Goal: Book appointment/travel/reservation

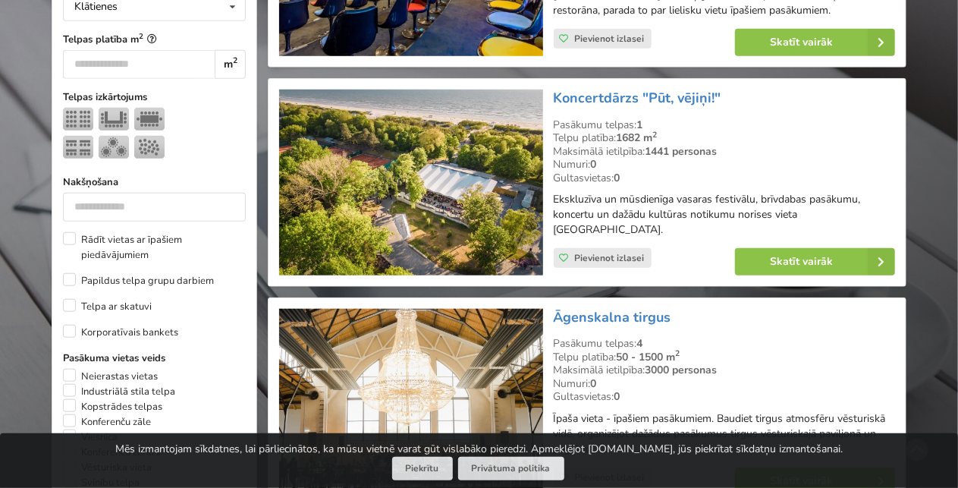
scroll to position [304, 0]
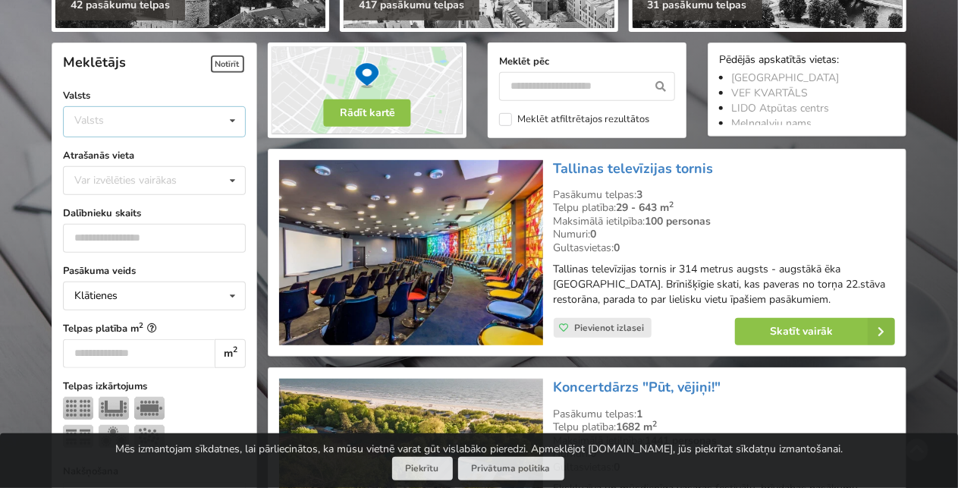
click at [175, 125] on div "Valsts Igaunija Latvija Lietuva" at bounding box center [154, 121] width 183 height 31
click at [162, 174] on div "Latvija" at bounding box center [154, 179] width 181 height 28
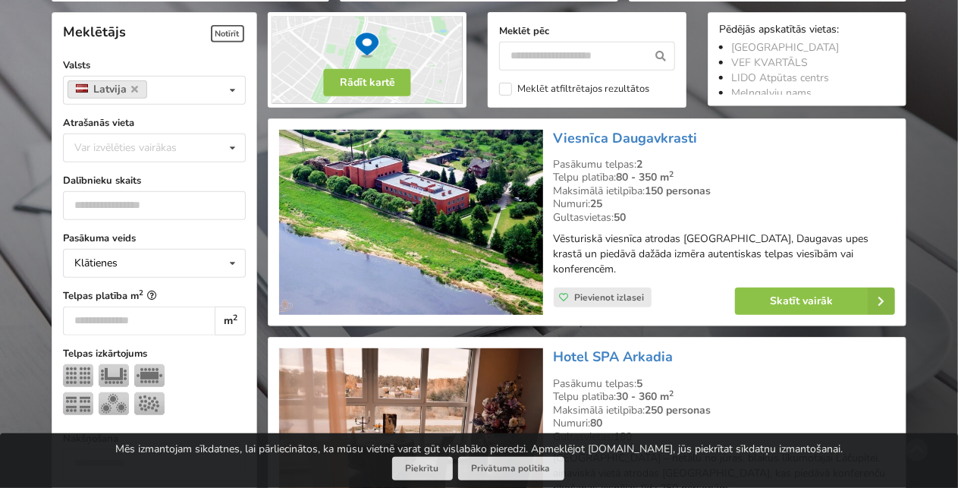
scroll to position [340, 0]
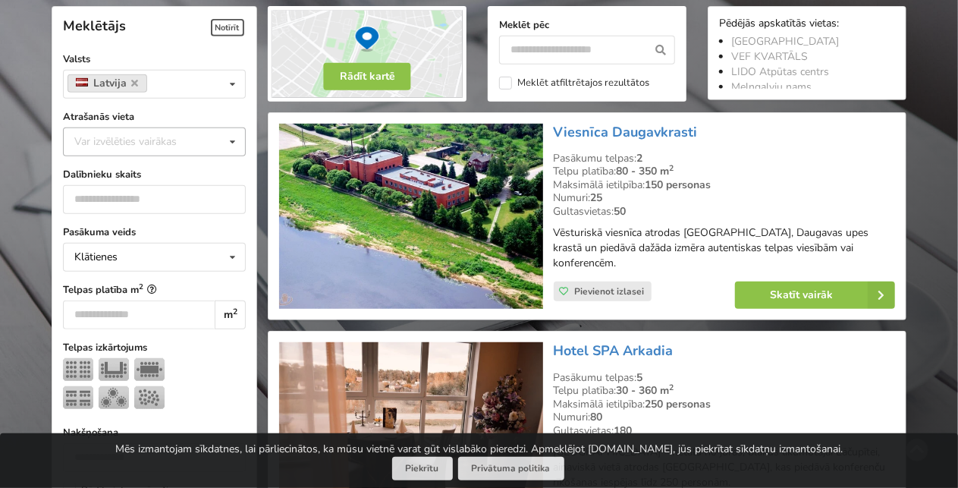
click at [164, 152] on div "Var izvēlēties vairākas Pārdaugava Teika Apšuciems Jūrkalne Mārupes novads Rīga…" at bounding box center [154, 141] width 183 height 29
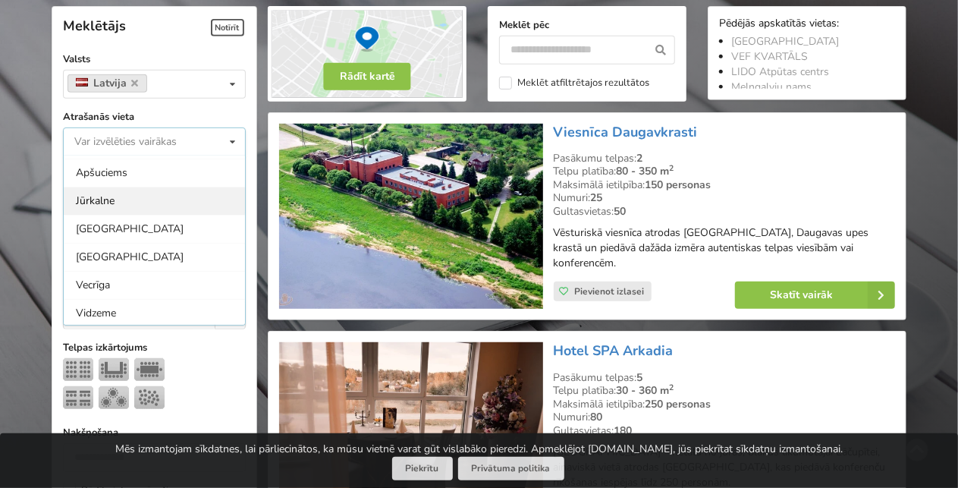
scroll to position [76, 0]
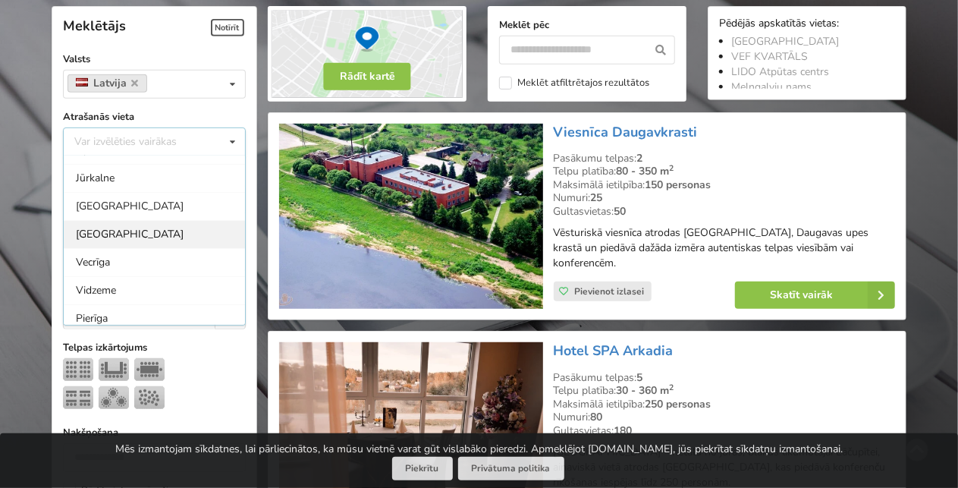
click at [129, 228] on div "[GEOGRAPHIC_DATA]" at bounding box center [154, 234] width 181 height 28
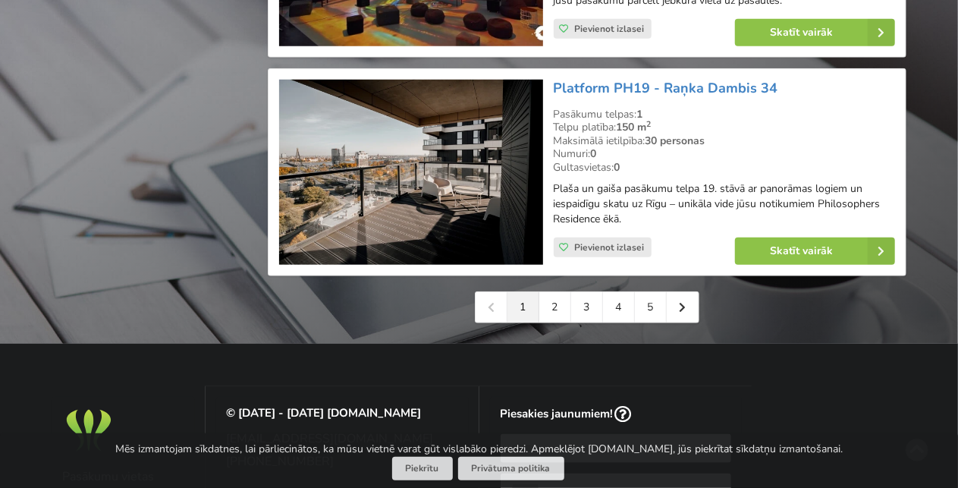
scroll to position [3527, 0]
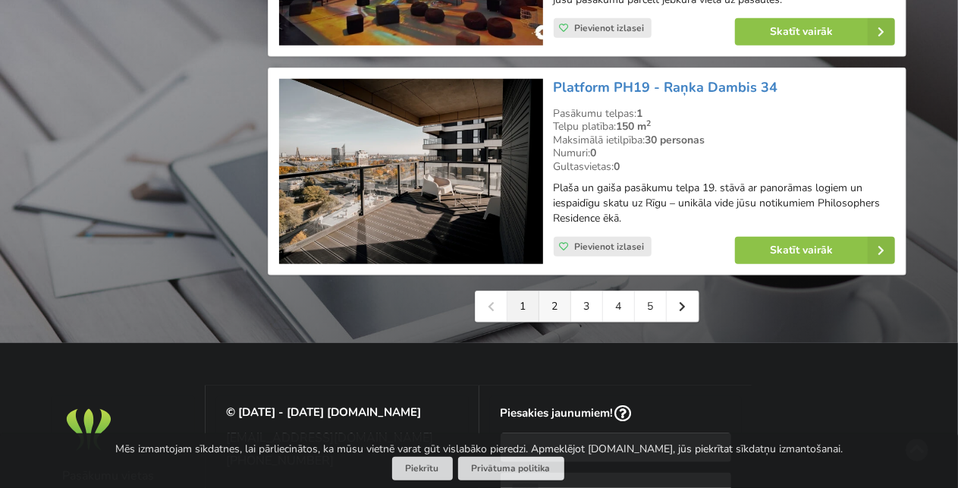
click at [562, 318] on link "2" at bounding box center [556, 306] width 32 height 30
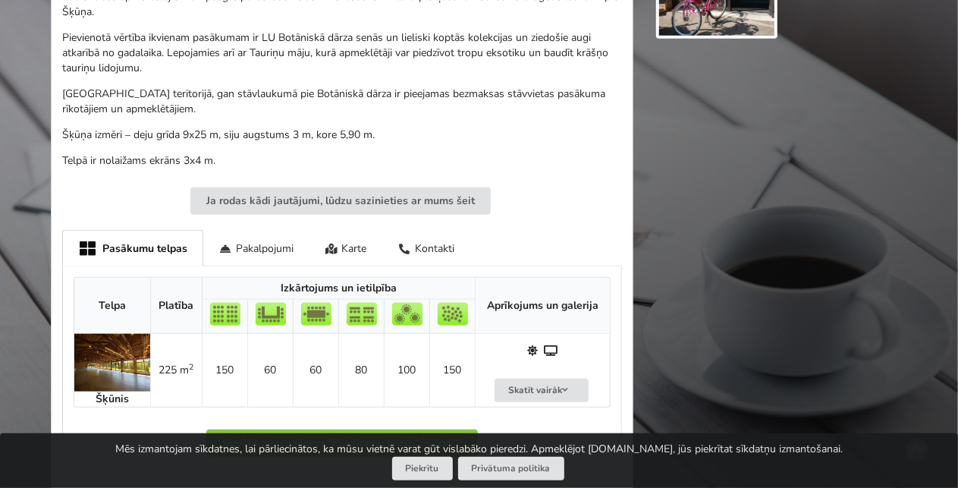
scroll to position [759, 0]
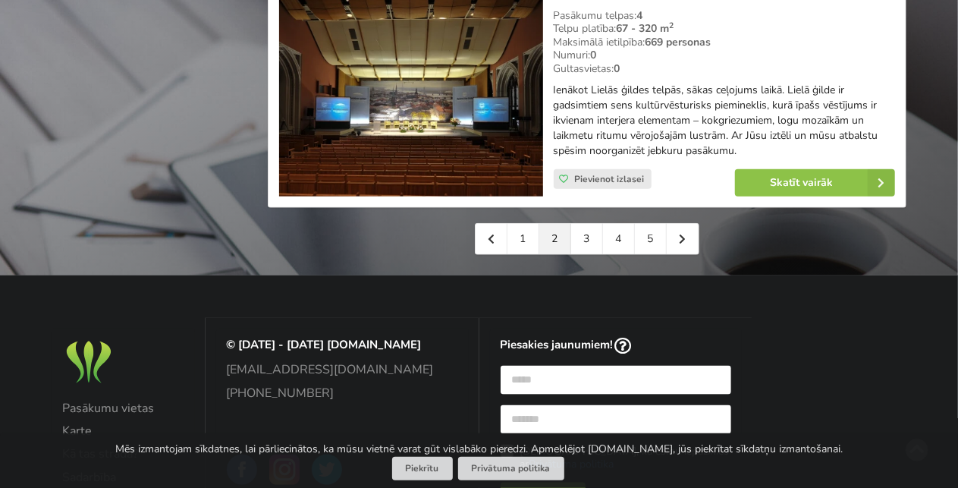
scroll to position [3567, 0]
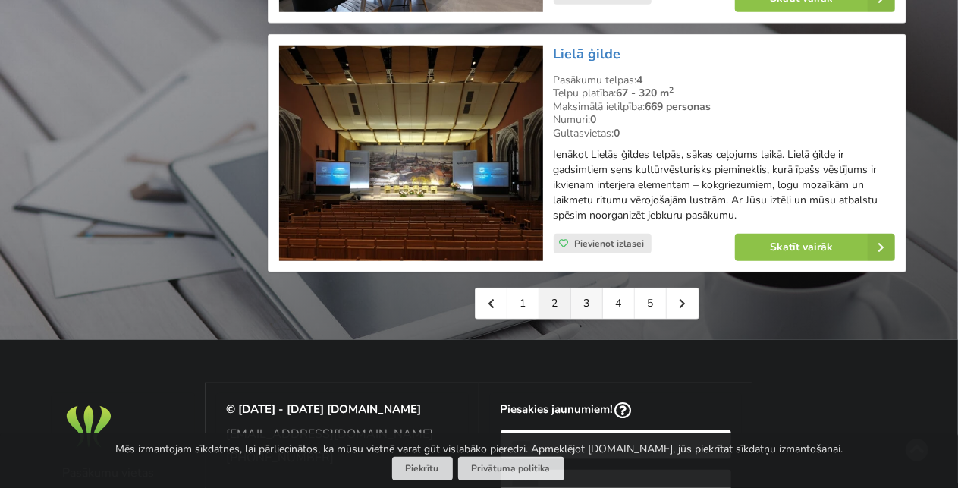
click at [578, 288] on link "3" at bounding box center [587, 303] width 32 height 30
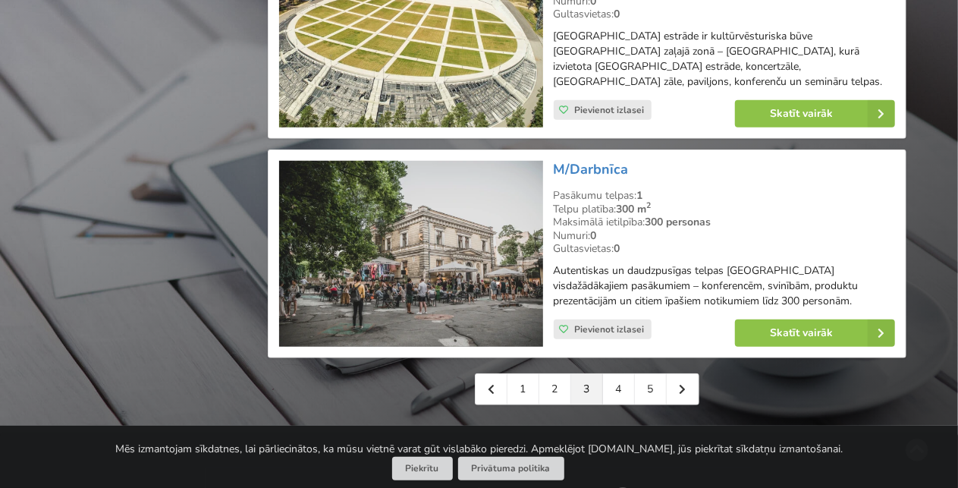
scroll to position [3491, 0]
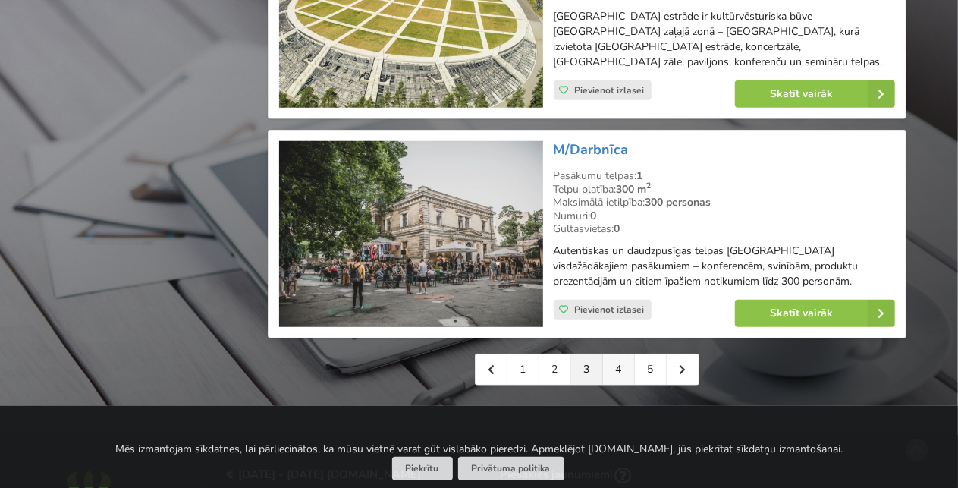
click at [609, 357] on link "4" at bounding box center [619, 369] width 32 height 30
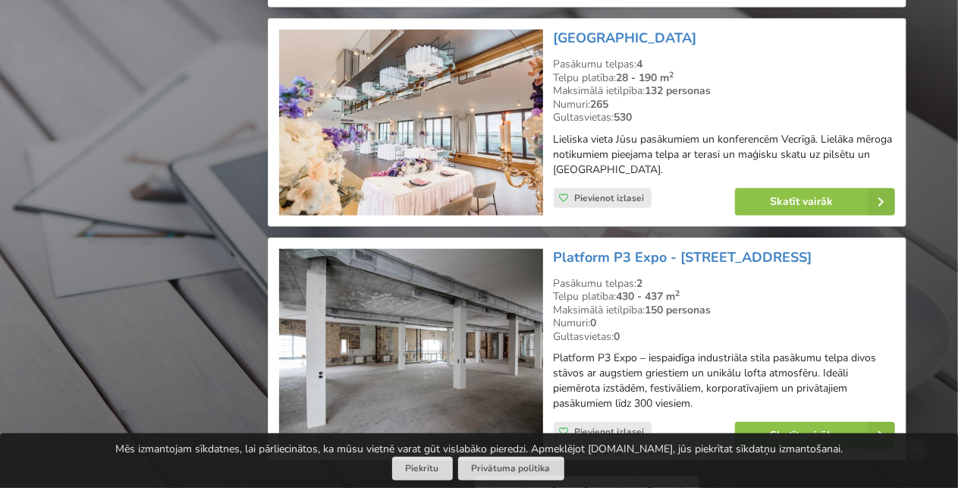
scroll to position [3491, 0]
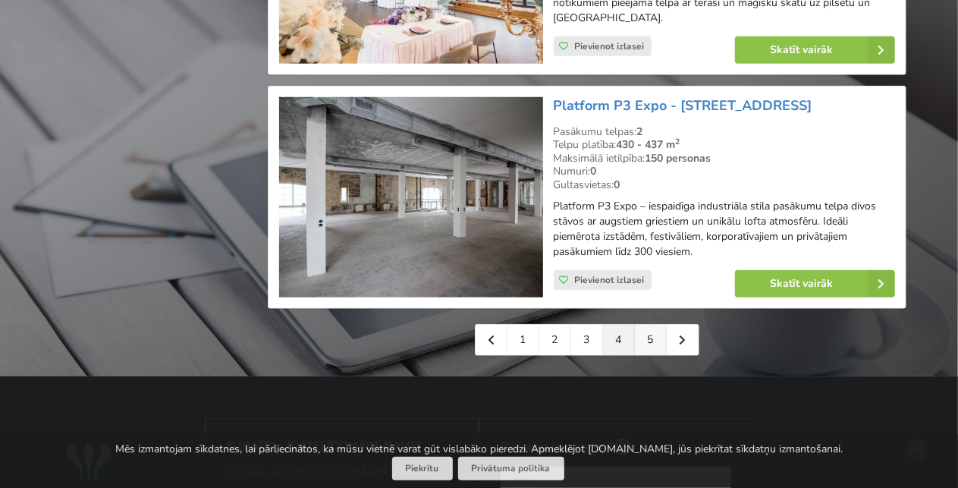
click at [662, 325] on link "5" at bounding box center [651, 340] width 32 height 30
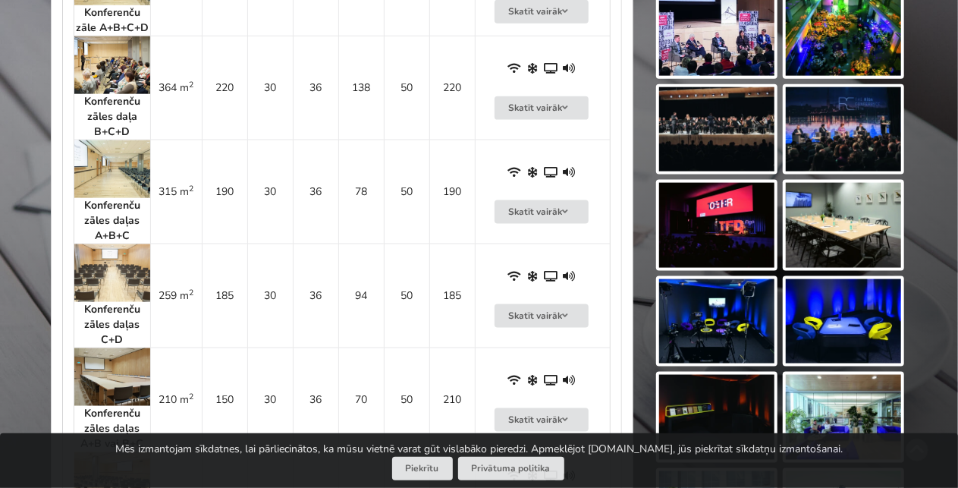
scroll to position [1138, 0]
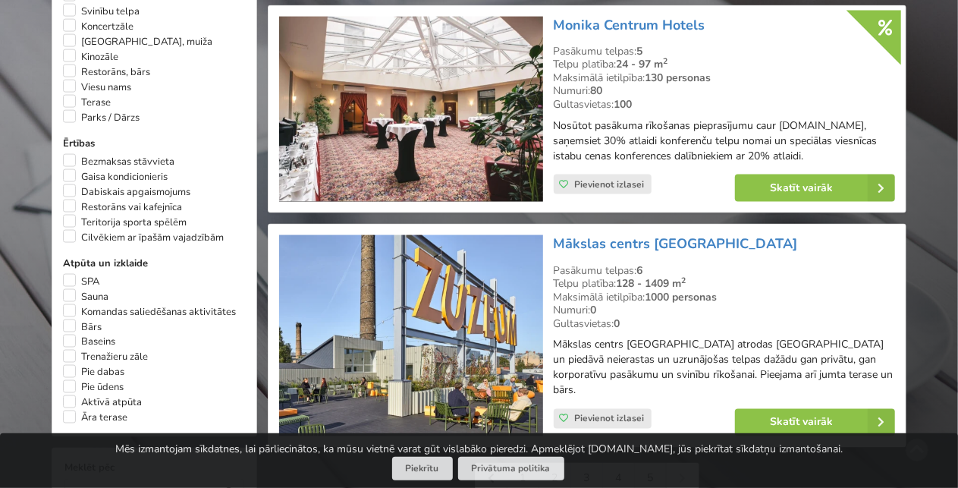
scroll to position [1214, 0]
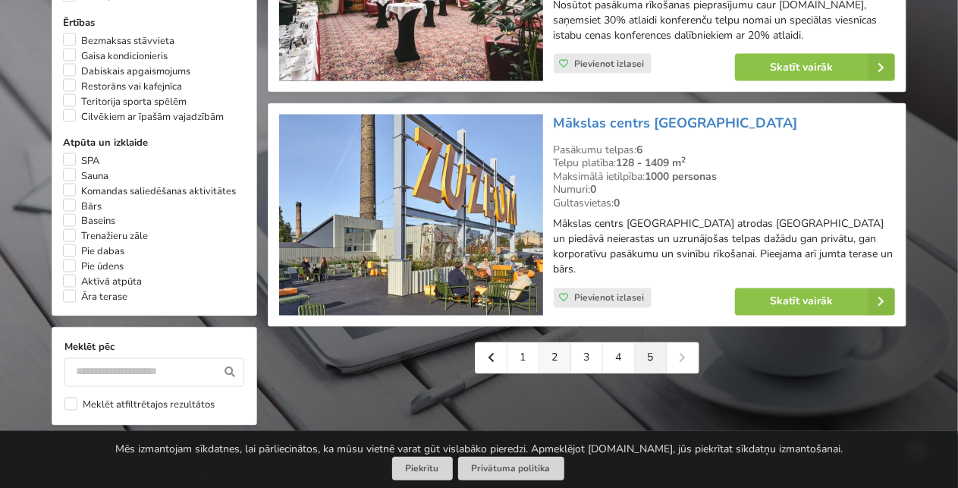
click at [544, 351] on link "2" at bounding box center [556, 358] width 32 height 30
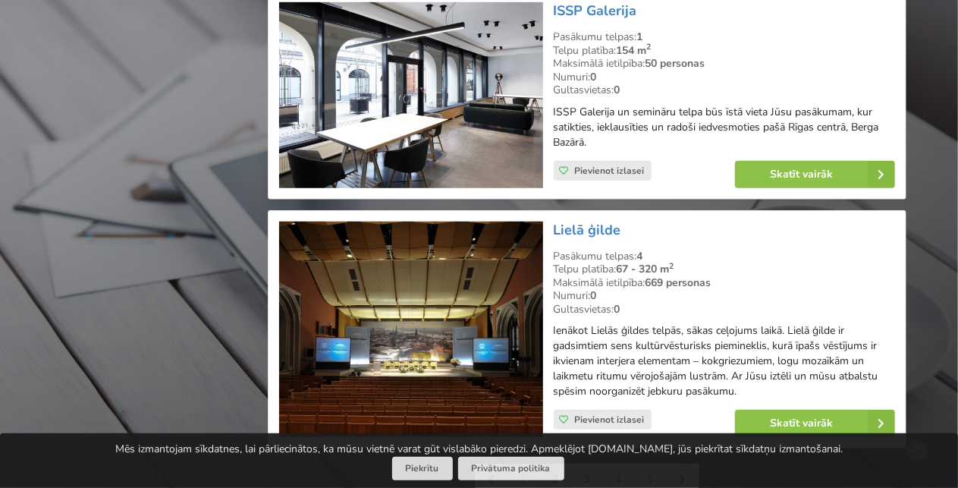
scroll to position [3491, 0]
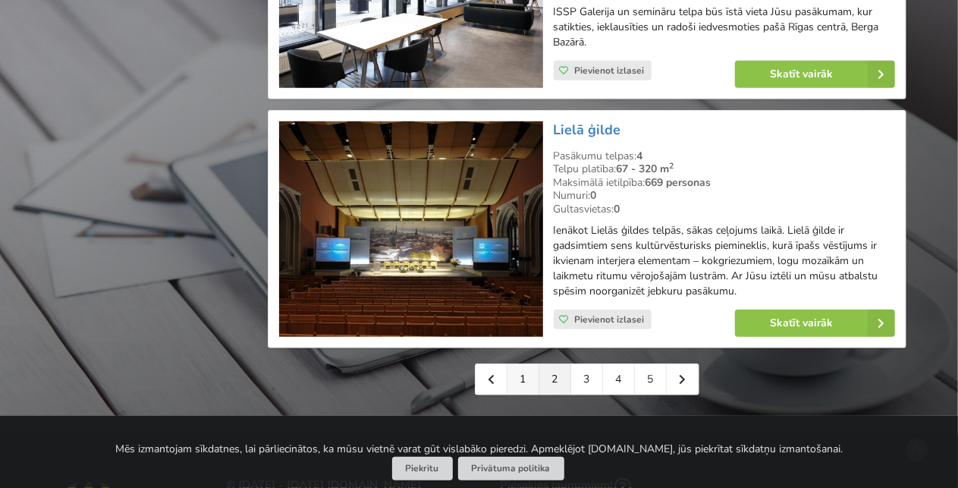
click at [527, 364] on link "1" at bounding box center [524, 379] width 32 height 30
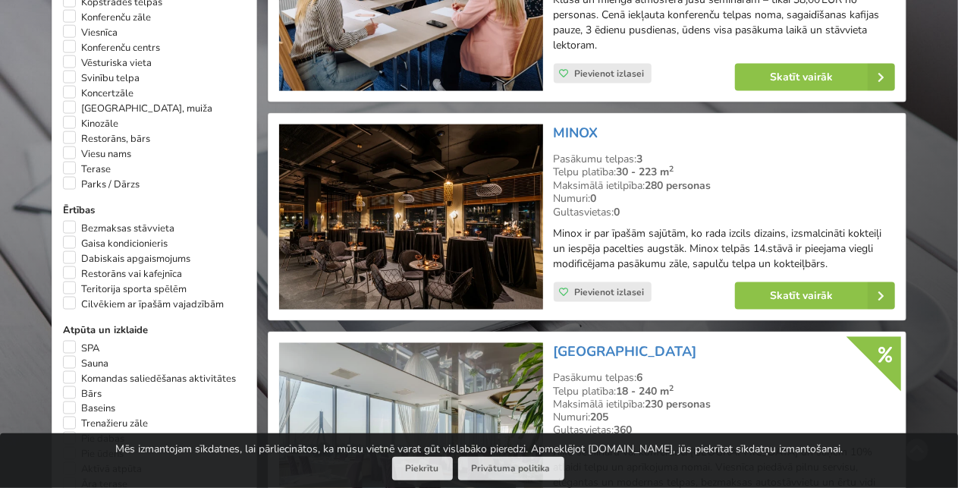
scroll to position [987, 0]
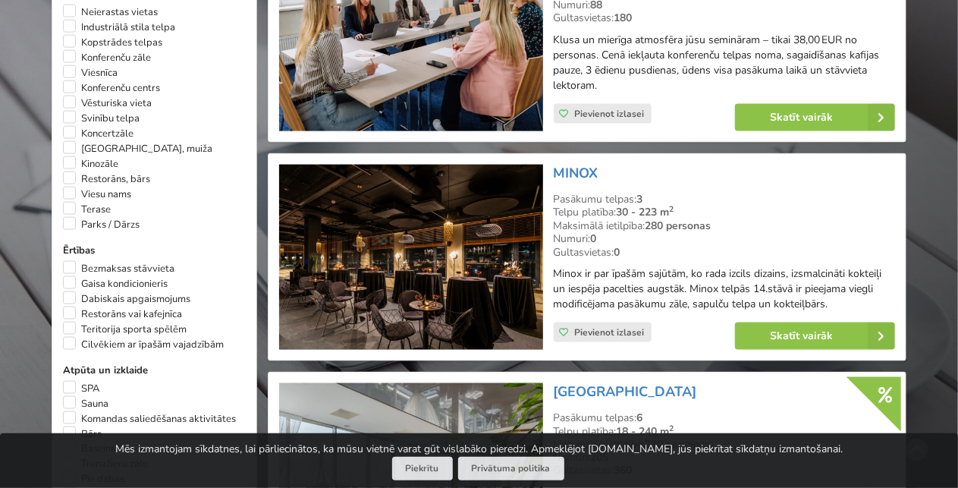
drag, startPoint x: 399, startPoint y: 134, endPoint x: 329, endPoint y: 206, distance: 100.9
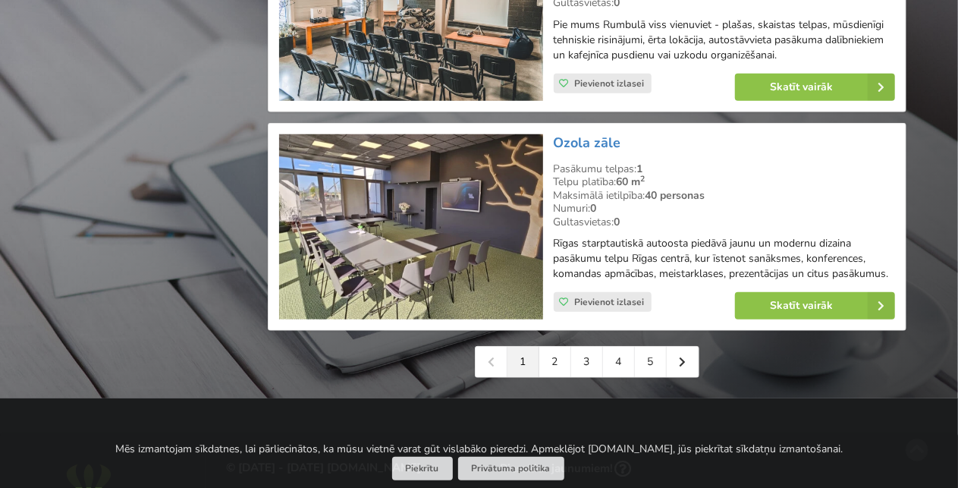
scroll to position [3491, 0]
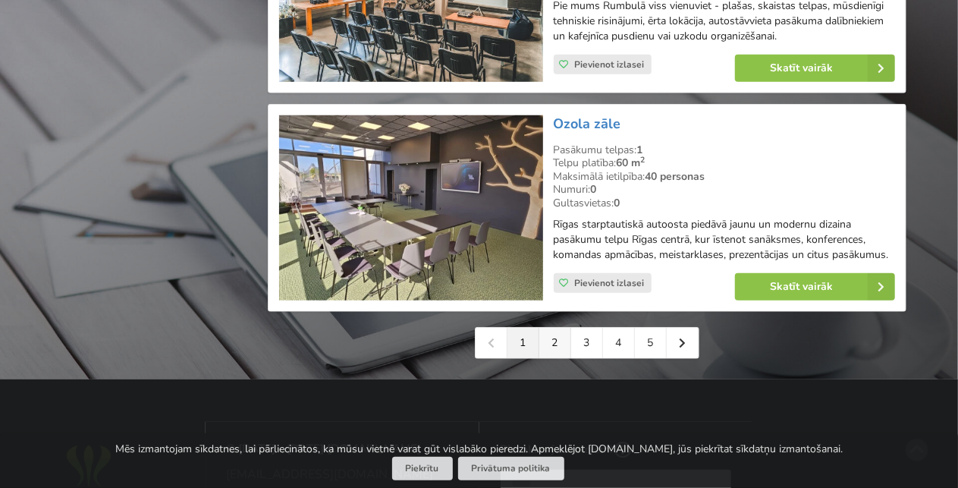
click at [559, 332] on link "2" at bounding box center [556, 343] width 32 height 30
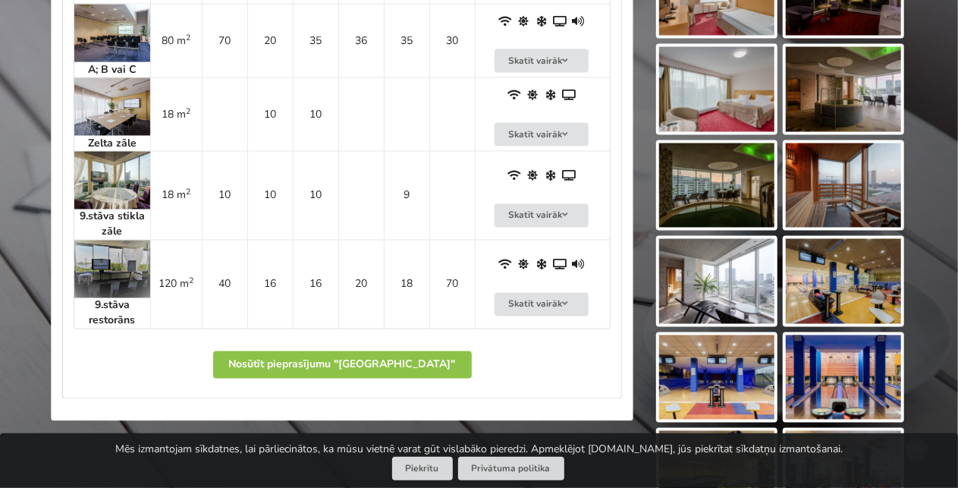
scroll to position [1290, 0]
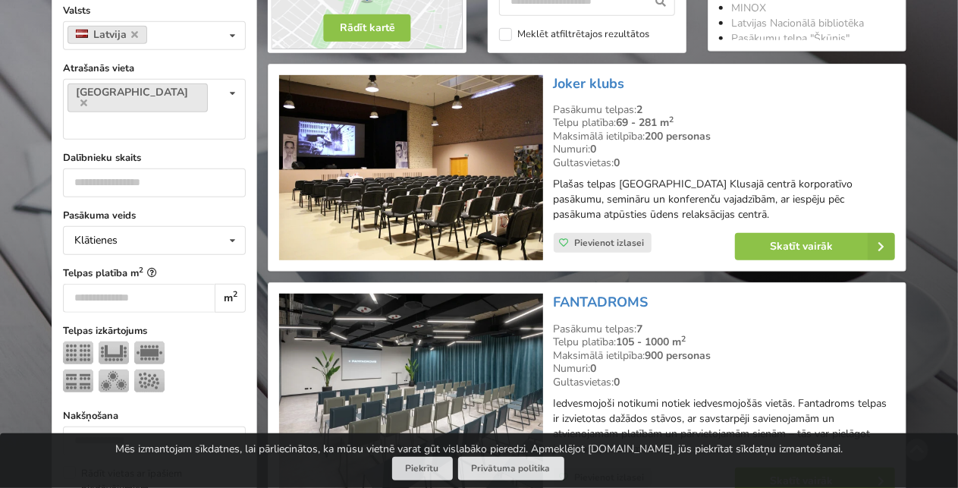
scroll to position [379, 0]
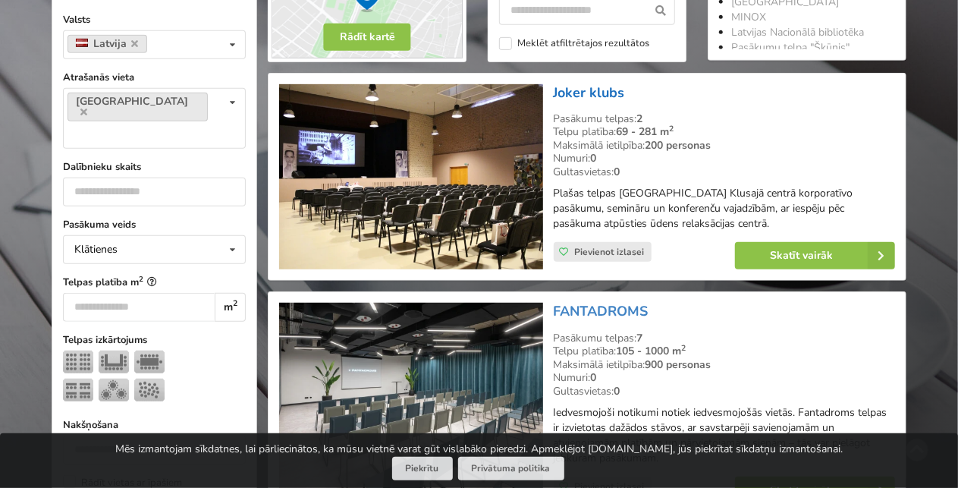
click at [581, 92] on link "Joker klubs" at bounding box center [589, 92] width 71 height 18
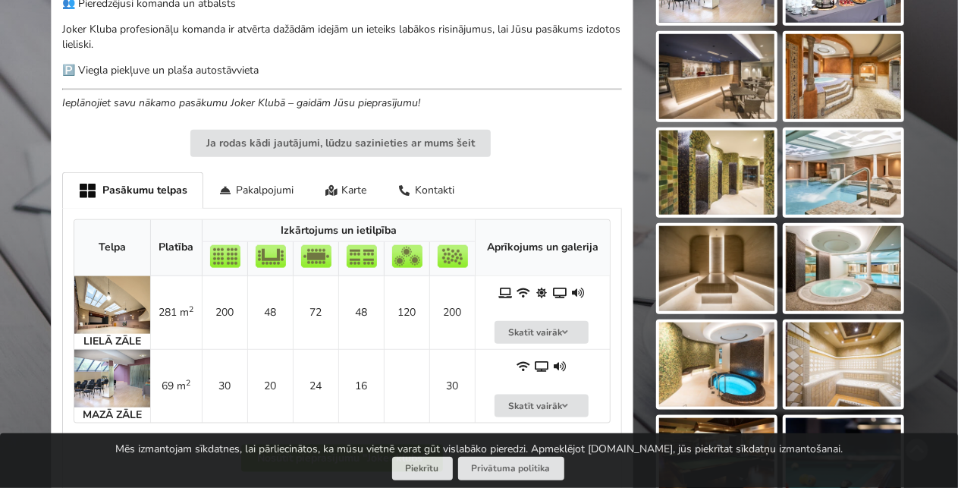
scroll to position [835, 0]
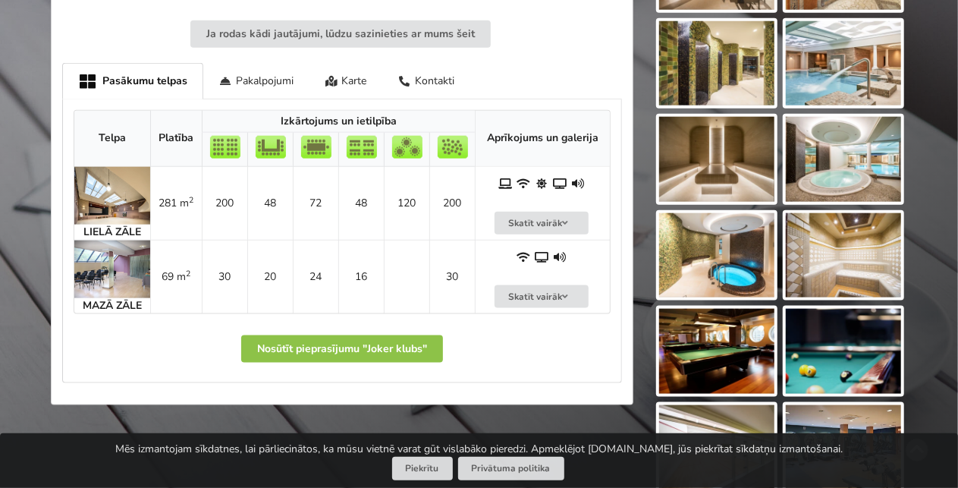
click at [96, 198] on img at bounding box center [112, 196] width 76 height 58
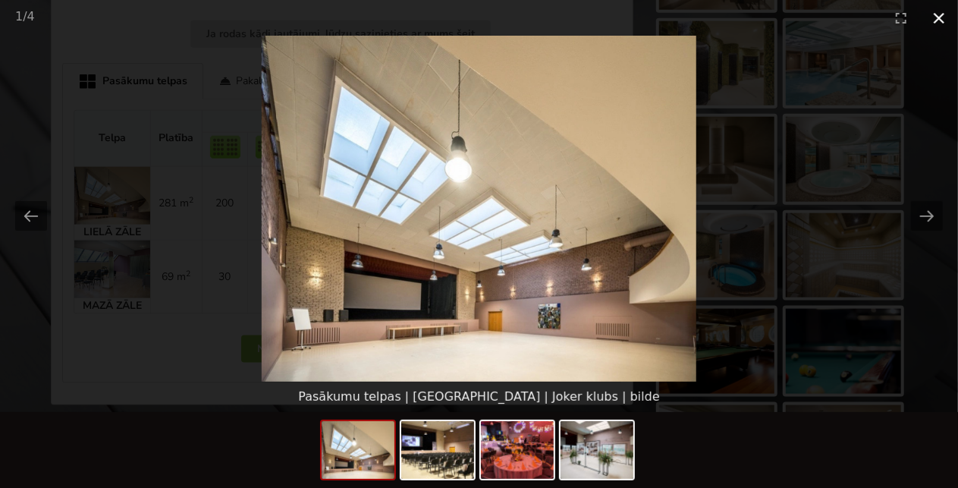
click at [937, 24] on button "Close gallery" at bounding box center [940, 18] width 38 height 36
